Goal: Task Accomplishment & Management: Use online tool/utility

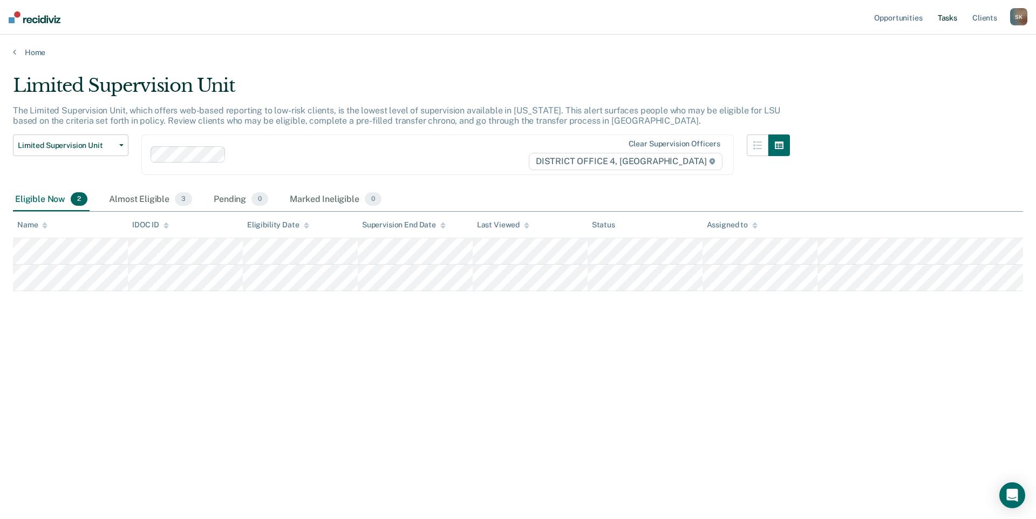
click at [945, 21] on link "Tasks" at bounding box center [948, 17] width 24 height 35
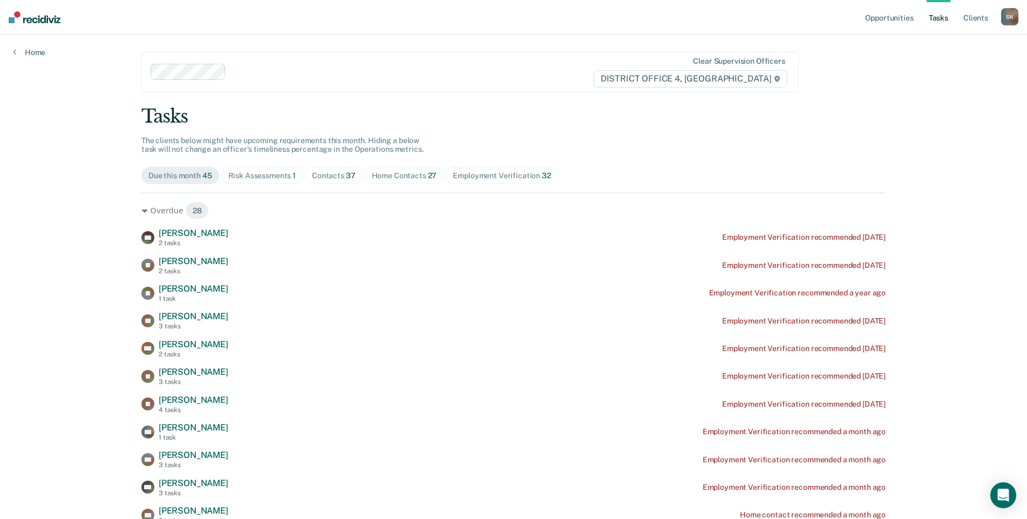
click at [372, 174] on div "Home Contacts 27" at bounding box center [404, 175] width 65 height 9
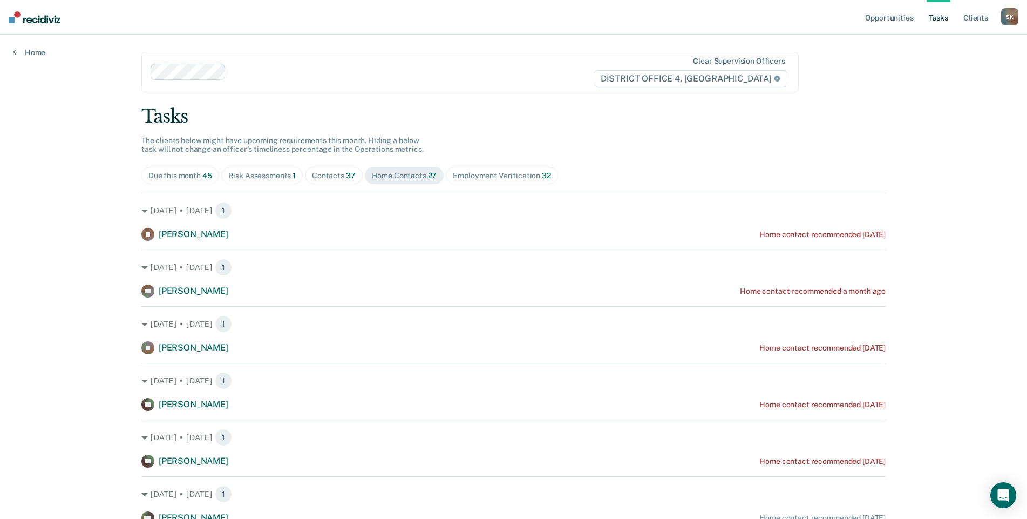
click at [322, 179] on div "Contacts 37" at bounding box center [334, 175] width 44 height 9
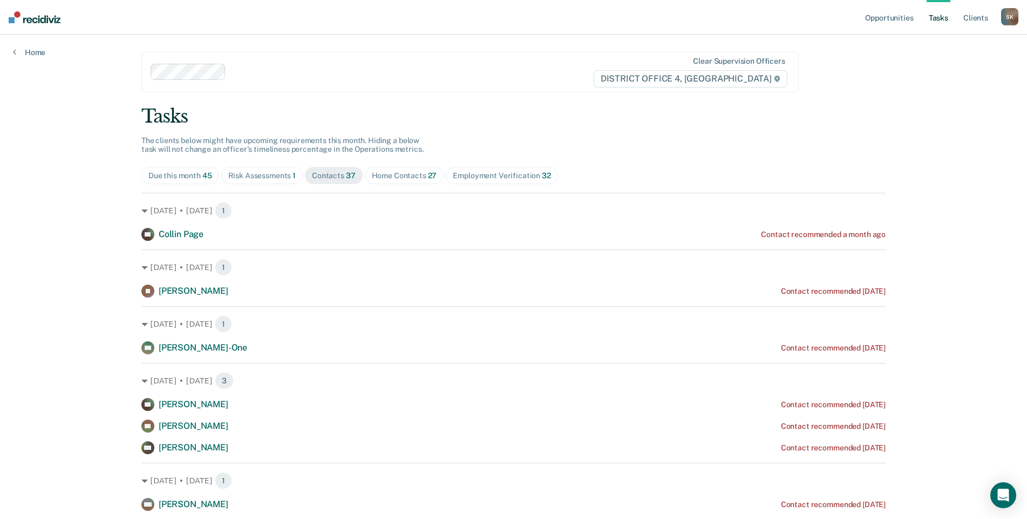
click at [474, 170] on span "Employment Verification 32" at bounding box center [502, 175] width 112 height 17
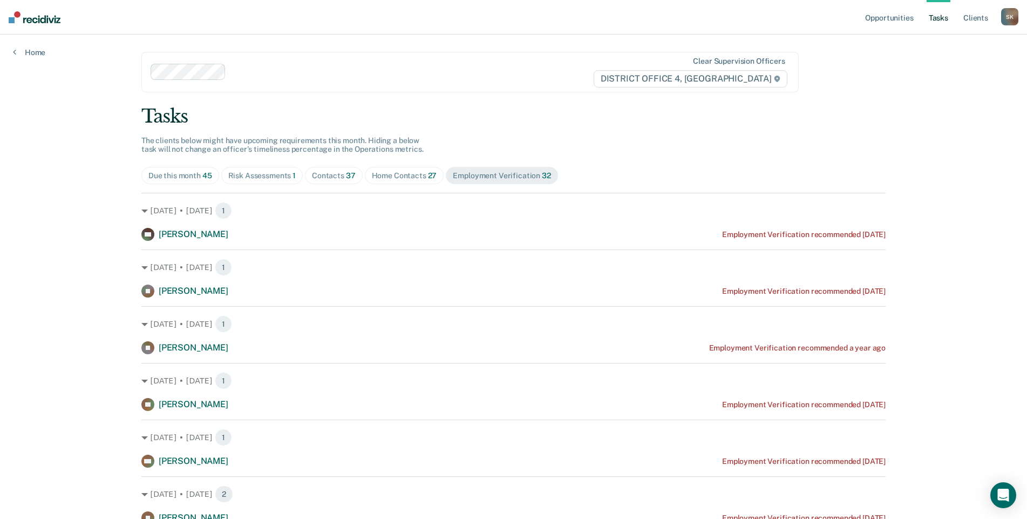
click at [180, 180] on span "Due this month 45" at bounding box center [180, 175] width 78 height 17
